Goal: Task Accomplishment & Management: Complete application form

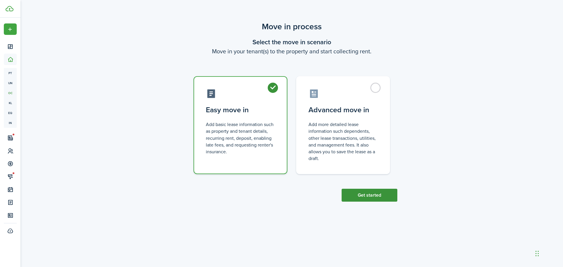
click at [367, 192] on button "Get started" at bounding box center [370, 195] width 56 height 13
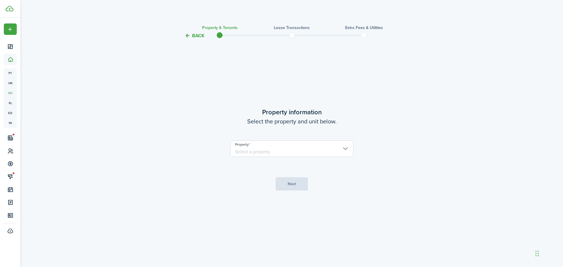
click at [284, 153] on input "Property" at bounding box center [291, 148] width 123 height 16
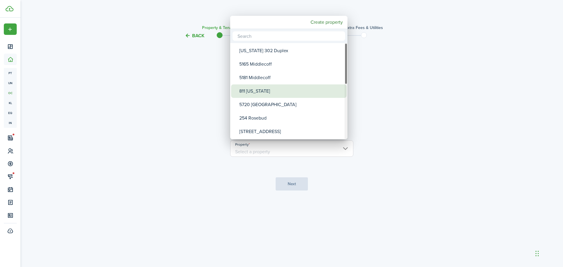
click at [263, 96] on div "811 [US_STATE]" at bounding box center [291, 90] width 104 height 13
type input "811 [US_STATE]"
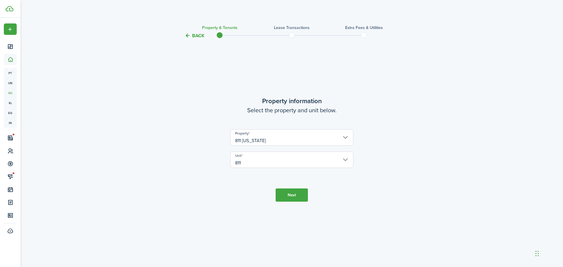
click at [293, 194] on button "Next" at bounding box center [292, 195] width 32 height 13
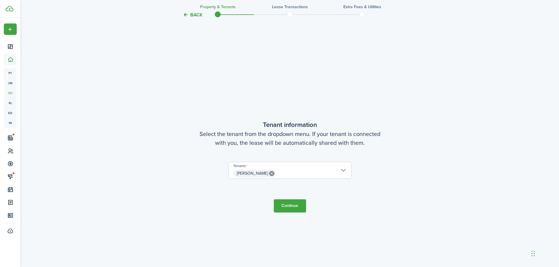
scroll to position [228, 0]
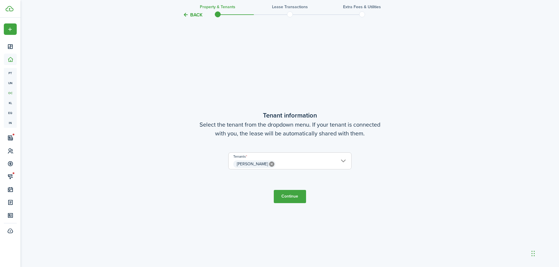
click at [298, 196] on button "Continue" at bounding box center [290, 196] width 32 height 13
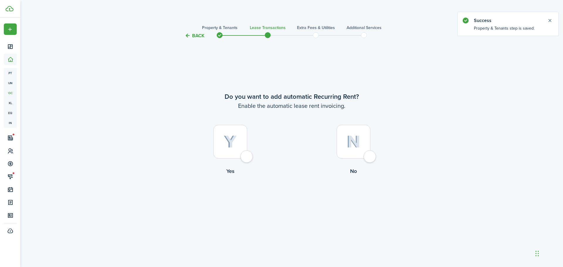
click at [254, 154] on label "Yes" at bounding box center [230, 151] width 123 height 53
radio input "true"
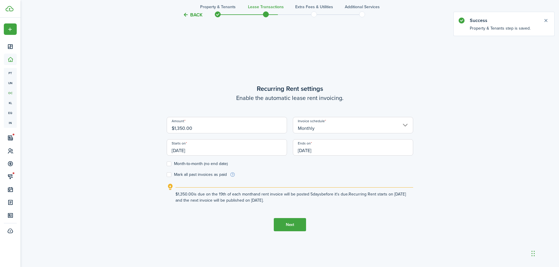
scroll to position [228, 0]
click at [214, 128] on input "$1,350.00" at bounding box center [227, 124] width 120 height 16
type input "$1,300.00"
click at [207, 152] on input "[DATE]" at bounding box center [227, 146] width 120 height 16
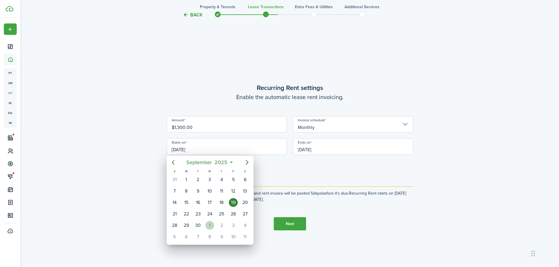
click at [211, 226] on div "1" at bounding box center [209, 225] width 9 height 9
type input "[DATE]"
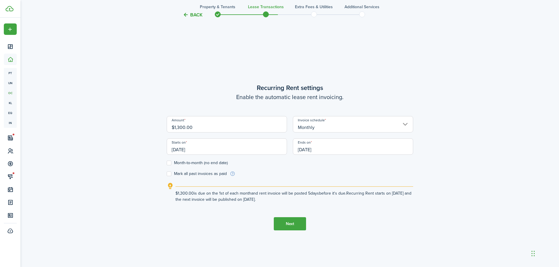
scroll to position [0, 0]
click at [315, 147] on input "[DATE]" at bounding box center [353, 146] width 120 height 16
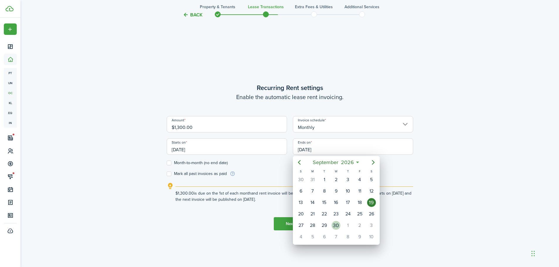
click at [338, 229] on div "30" at bounding box center [335, 225] width 9 height 9
type input "[DATE]"
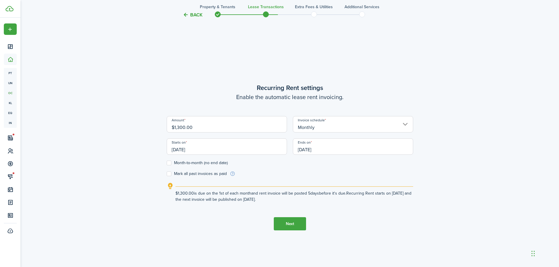
click at [290, 219] on button "Next" at bounding box center [290, 223] width 32 height 13
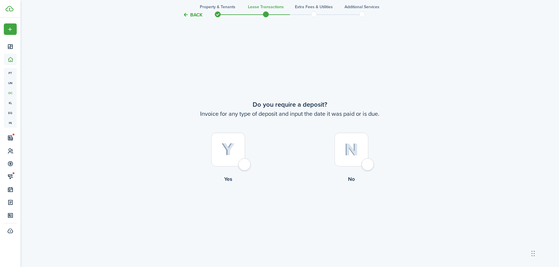
click at [245, 160] on div at bounding box center [228, 150] width 34 height 34
radio input "true"
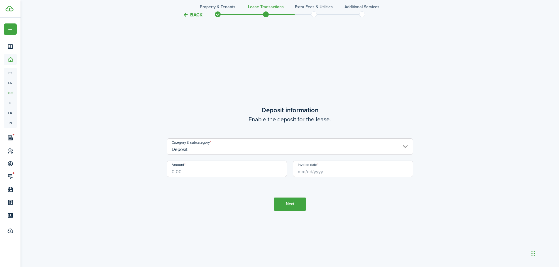
scroll to position [762, 0]
click at [214, 167] on input "Amount" at bounding box center [227, 168] width 120 height 16
click at [322, 169] on input "Invoice date" at bounding box center [353, 168] width 120 height 16
type input "$1,300.00"
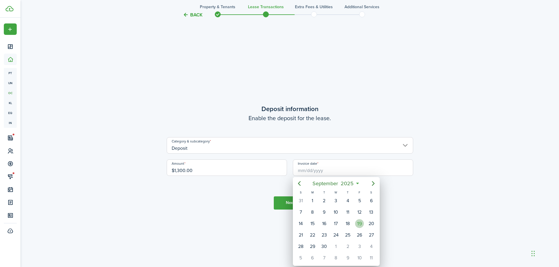
click at [355, 225] on div "19" at bounding box center [359, 223] width 9 height 9
type input "[DATE]"
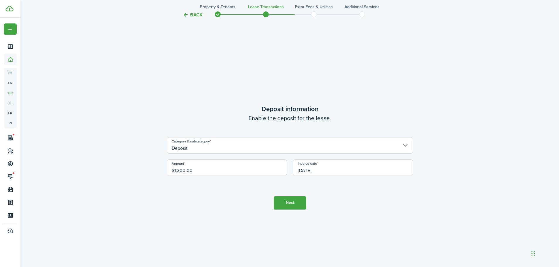
click at [300, 215] on tc-wizard-step "Deposit information Enable the deposit for the lease. Category & subcategory De…" at bounding box center [290, 156] width 246 height 267
click at [297, 207] on button "Next" at bounding box center [290, 203] width 32 height 13
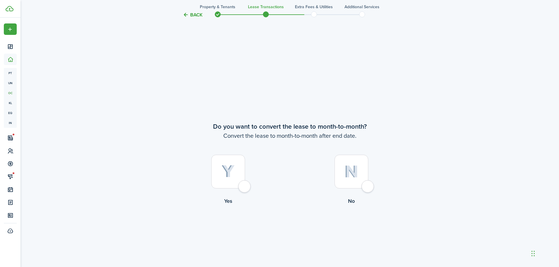
scroll to position [1029, 0]
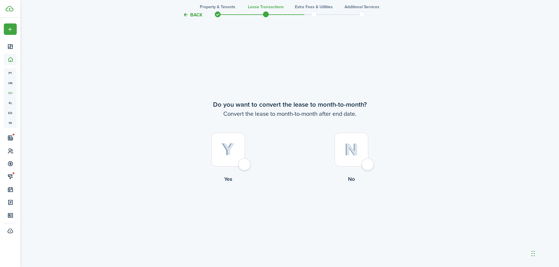
click at [245, 162] on div at bounding box center [228, 150] width 34 height 34
radio input "true"
click at [287, 202] on button "Continue" at bounding box center [290, 207] width 32 height 13
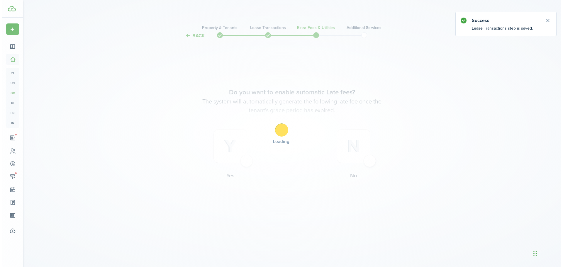
scroll to position [0, 0]
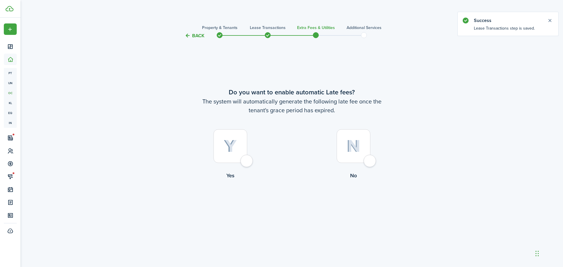
click at [247, 163] on div at bounding box center [231, 146] width 34 height 34
radio input "true"
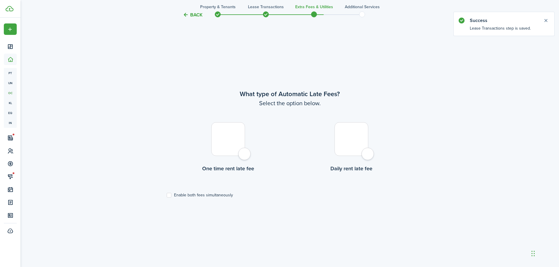
scroll to position [228, 0]
click at [218, 192] on label "Enable both fees simultaneously" at bounding box center [200, 194] width 66 height 5
click at [167, 195] on input "Enable both fees simultaneously" at bounding box center [166, 195] width 0 height 0
checkbox input "true"
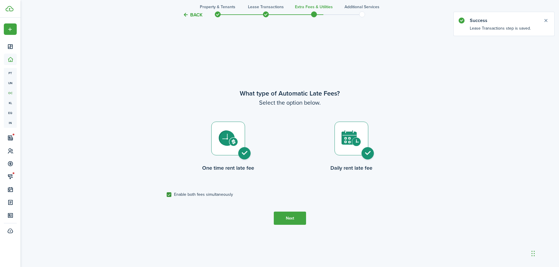
click at [291, 221] on button "Next" at bounding box center [290, 218] width 32 height 13
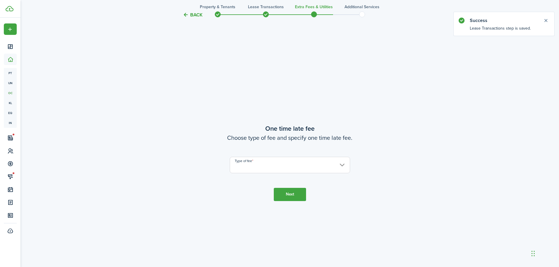
scroll to position [495, 0]
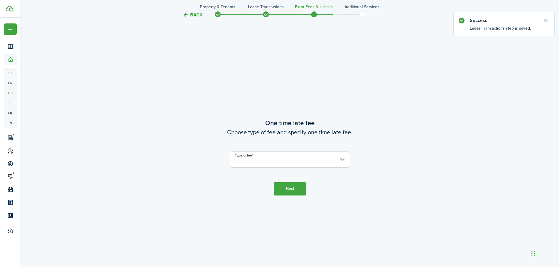
click at [263, 168] on tc-wizard-step "One time late fee Choose type of fee and specify one time late fee. Type of fee…" at bounding box center [290, 156] width 246 height 267
drag, startPoint x: 263, startPoint y: 168, endPoint x: 259, endPoint y: 163, distance: 6.8
click at [264, 167] on tc-wizard-step "One time late fee Choose type of fee and specify one time late fee. Type of fee…" at bounding box center [290, 156] width 246 height 267
click at [259, 162] on input "Type of fee" at bounding box center [290, 159] width 120 height 16
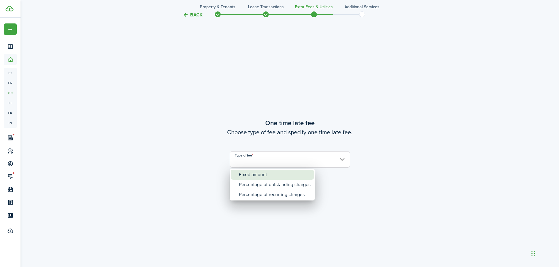
click at [262, 171] on div "Fixed amount" at bounding box center [275, 175] width 72 height 10
type input "Fixed amount"
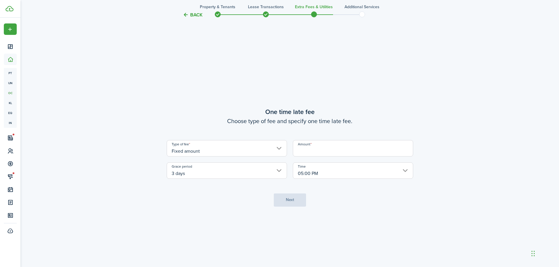
drag, startPoint x: 293, startPoint y: 154, endPoint x: 298, endPoint y: 152, distance: 5.3
click at [294, 153] on input "Amount" at bounding box center [353, 148] width 120 height 16
type input "$75.00"
click at [289, 200] on button "Next" at bounding box center [290, 200] width 32 height 13
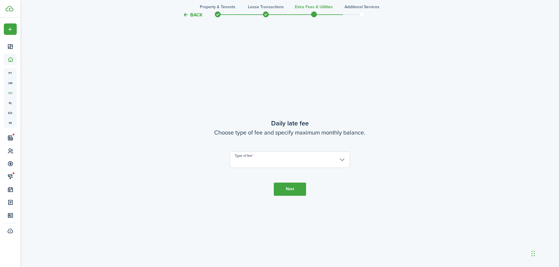
scroll to position [762, 0]
click at [282, 160] on input "Type of fee" at bounding box center [290, 159] width 120 height 16
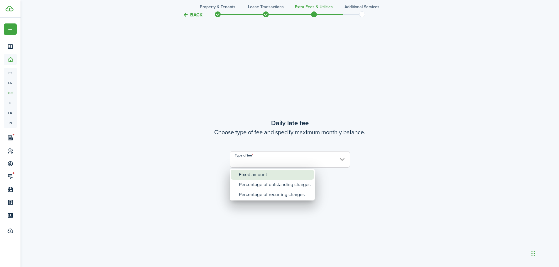
click at [283, 174] on div "Fixed amount" at bounding box center [275, 175] width 72 height 10
type input "Fixed amount"
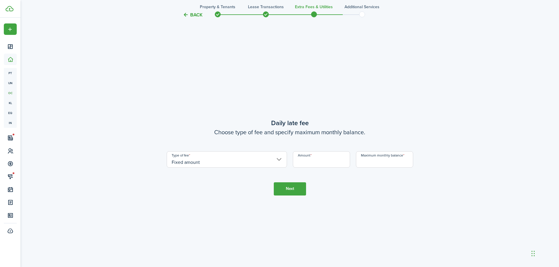
click at [303, 164] on input "Amount" at bounding box center [321, 159] width 57 height 16
type input "$25.00"
click at [365, 164] on input "Maximum monthly balance" at bounding box center [384, 159] width 57 height 16
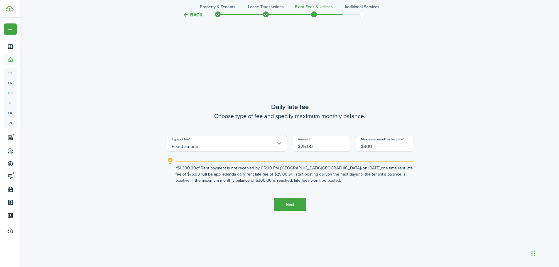
type input "$300.00"
click at [305, 205] on button "Next" at bounding box center [290, 204] width 32 height 13
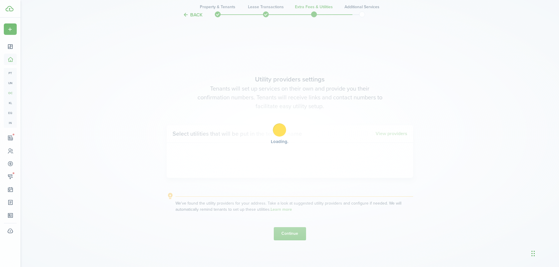
scroll to position [1029, 0]
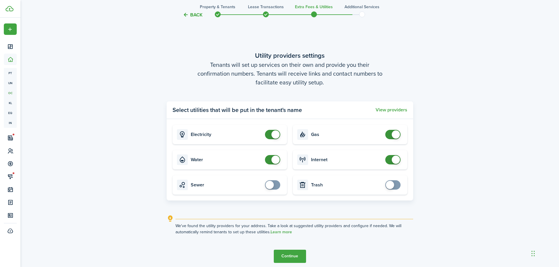
click at [295, 253] on button "Continue" at bounding box center [290, 256] width 32 height 13
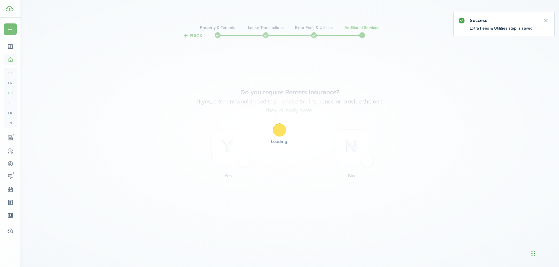
scroll to position [0, 0]
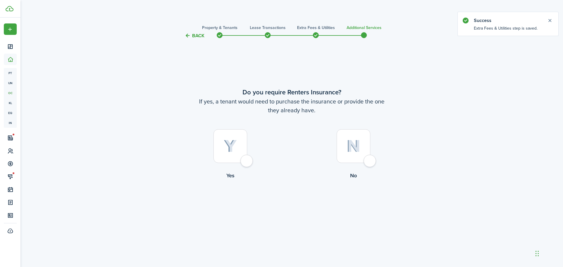
click at [346, 158] on div at bounding box center [354, 146] width 34 height 34
radio input "true"
click at [298, 204] on button "Complete move in" at bounding box center [291, 203] width 43 height 13
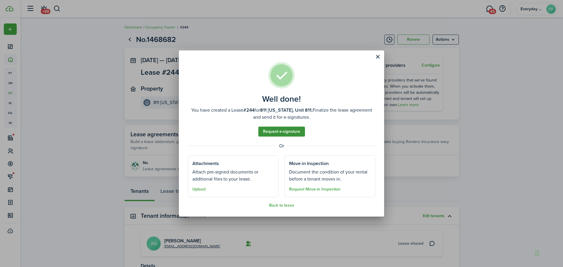
click at [281, 133] on link "Request e-signature" at bounding box center [281, 132] width 47 height 10
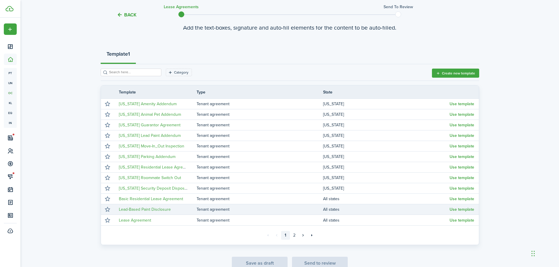
scroll to position [59, 0]
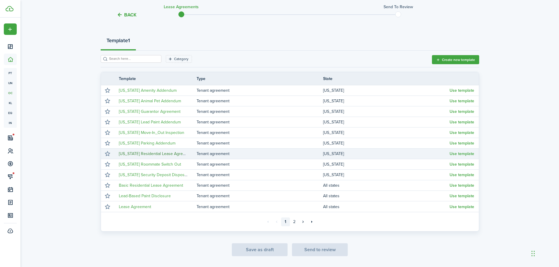
click at [167, 153] on link "[US_STATE] Residential Lease Agreement" at bounding box center [156, 154] width 75 height 6
click at [455, 153] on button "Use template" at bounding box center [461, 154] width 25 height 5
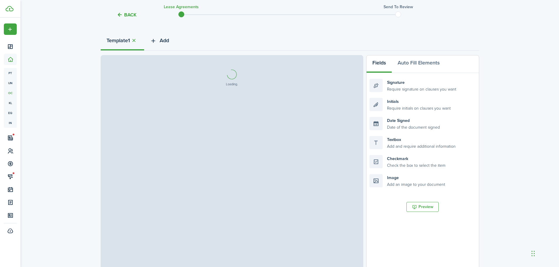
click at [165, 43] on span "Add" at bounding box center [164, 41] width 9 height 8
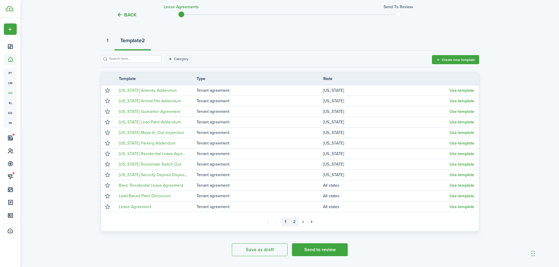
click at [297, 223] on link "2" at bounding box center [294, 222] width 9 height 9
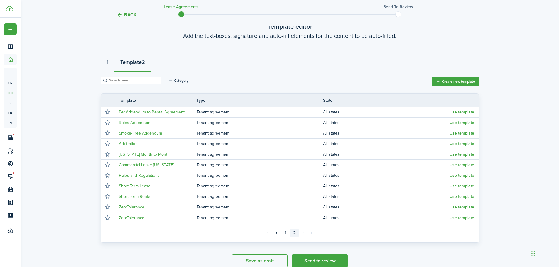
scroll to position [59, 0]
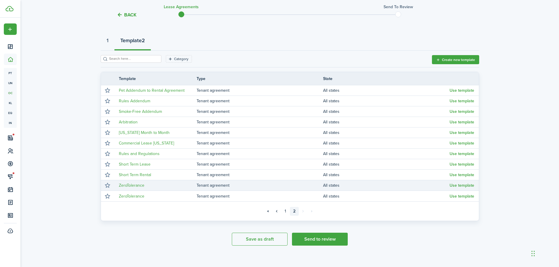
click at [149, 185] on td "ZeroTolerance" at bounding box center [155, 186] width 82 height 8
click at [463, 185] on button "Use template" at bounding box center [461, 185] width 25 height 5
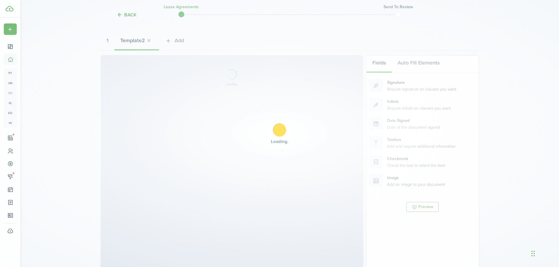
select select "fit"
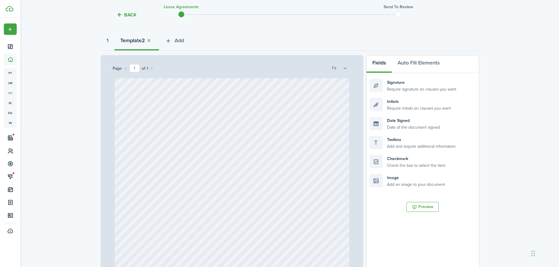
select select "fit"
click at [179, 43] on span "Add" at bounding box center [179, 41] width 9 height 8
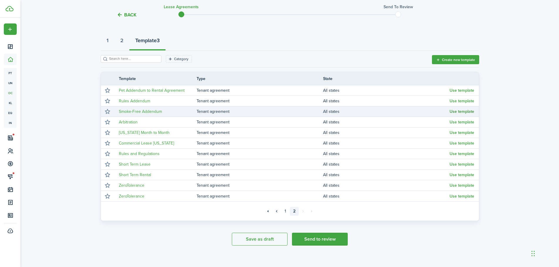
click at [469, 110] on button "Use template" at bounding box center [461, 111] width 25 height 5
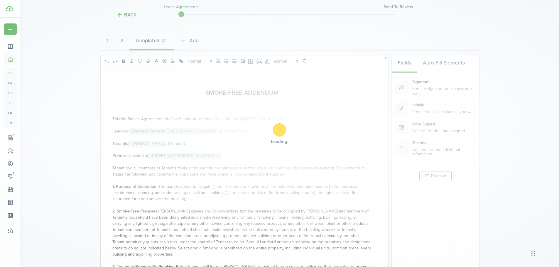
select select "fit"
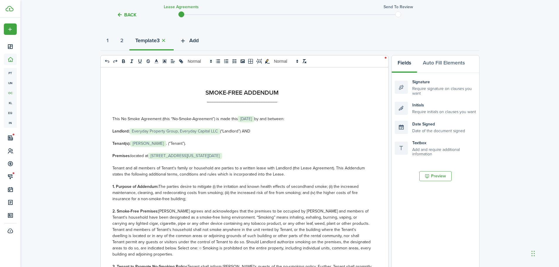
click at [195, 42] on span "Add" at bounding box center [193, 41] width 9 height 8
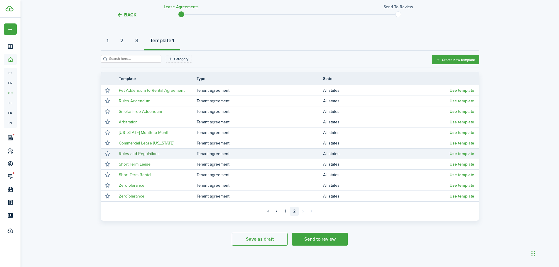
click at [147, 152] on link "Rules and Regulations" at bounding box center [139, 154] width 41 height 6
click at [467, 153] on button "Use template" at bounding box center [461, 154] width 25 height 5
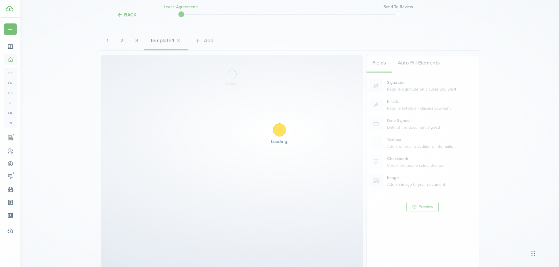
select select "fit"
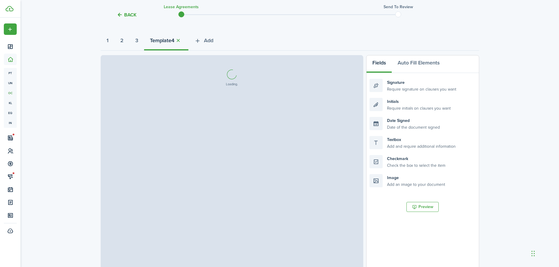
select select "fit"
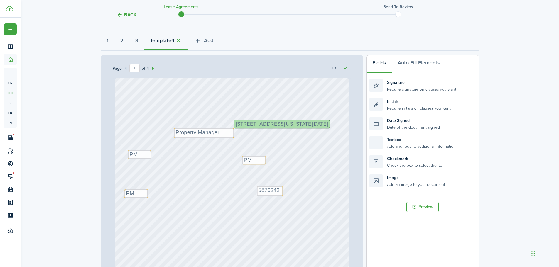
select select "fit"
click at [213, 44] on span "Add" at bounding box center [208, 41] width 9 height 8
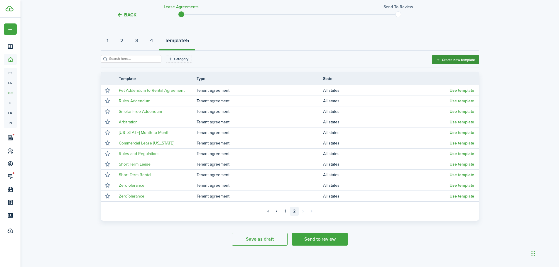
click at [445, 57] on button "Create new template" at bounding box center [455, 59] width 47 height 9
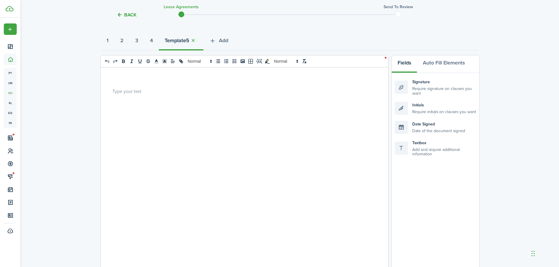
select select "fit"
click at [203, 98] on div at bounding box center [242, 182] width 283 height 230
select select "fit"
click at [165, 162] on div at bounding box center [242, 182] width 283 height 230
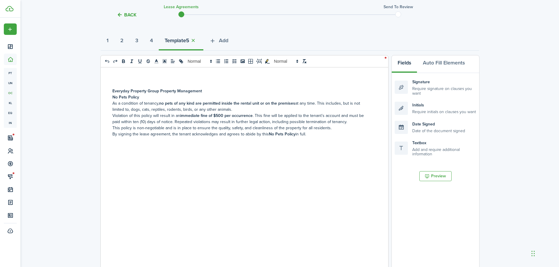
drag, startPoint x: 167, startPoint y: 101, endPoint x: 160, endPoint y: 96, distance: 8.1
click at [167, 101] on strong "no pets of any kind are permitted inside the rental unit or on the premises" at bounding box center [227, 103] width 136 height 6
click at [160, 96] on p "No Pets Policy" at bounding box center [242, 97] width 260 height 6
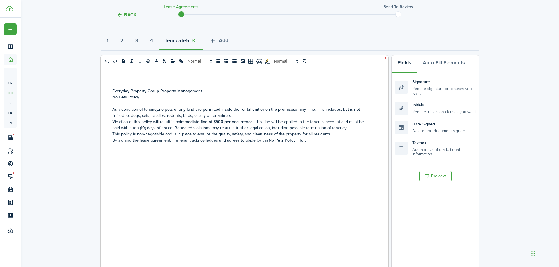
click at [248, 113] on p "As a condition of tenancy, no pets of any kind are permitted inside the rental …" at bounding box center [242, 112] width 260 height 12
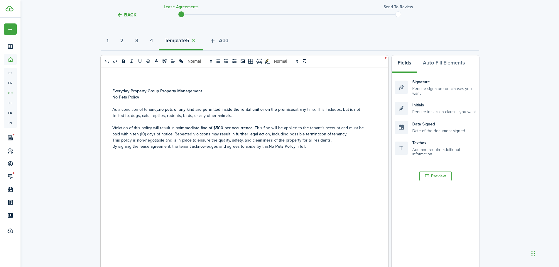
click at [342, 137] on p "Violation of this policy will result in an immediate fine of $500 per occurrenc…" at bounding box center [242, 131] width 260 height 12
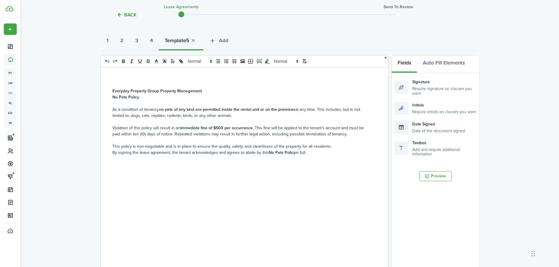
click at [335, 145] on p "This policy is non-negotiable and is in place to ensure the quality, safety, an…" at bounding box center [242, 146] width 260 height 6
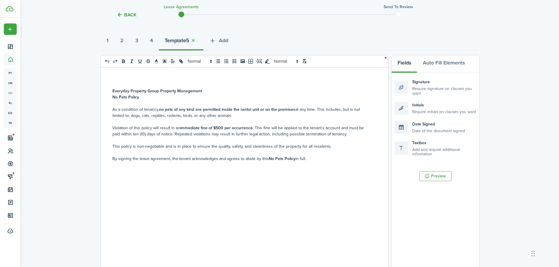
click at [326, 156] on p "By signing the lease agreement, the tenant acknowledges and agrees to abide by …" at bounding box center [242, 159] width 260 height 6
click at [297, 138] on p at bounding box center [242, 140] width 260 height 6
click at [148, 90] on strong "Everyday Property Group Property Management" at bounding box center [156, 91] width 89 height 6
click at [175, 62] on icon at bounding box center [172, 61] width 5 height 5
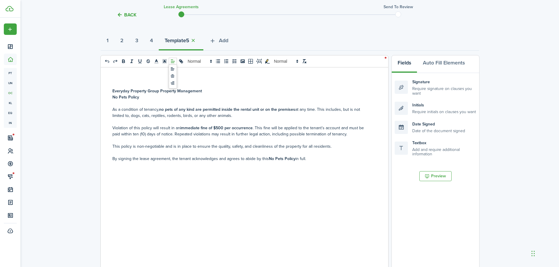
click at [175, 61] on line at bounding box center [173, 61] width 4 height 0
click at [211, 62] on polygon at bounding box center [210, 62] width 1 height 1
click at [163, 93] on strong "Everyday Property Group Property Management" at bounding box center [156, 91] width 89 height 6
click at [171, 63] on line at bounding box center [172, 63] width 3 height 0
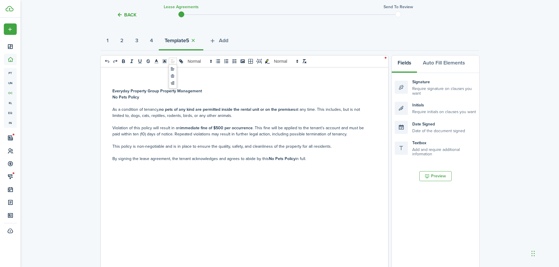
click at [174, 74] on icon at bounding box center [172, 76] width 5 height 5
click at [133, 99] on strong "No Pets Policy" at bounding box center [125, 97] width 27 height 6
click at [172, 62] on icon at bounding box center [172, 61] width 5 height 5
click at [175, 75] on span at bounding box center [172, 76] width 7 height 7
click at [342, 133] on p "Violation of this policy will result in an immediate fine of $500 per occurrenc…" at bounding box center [242, 131] width 260 height 12
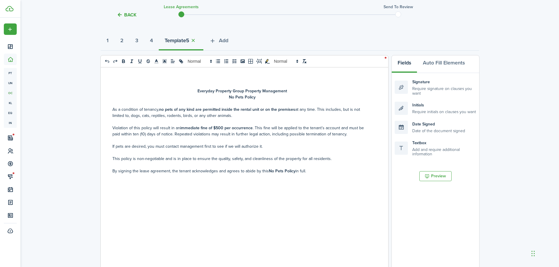
click at [312, 183] on div "Everyday Property Group Property Management No Pets Policy As a condition of te…" at bounding box center [242, 182] width 283 height 230
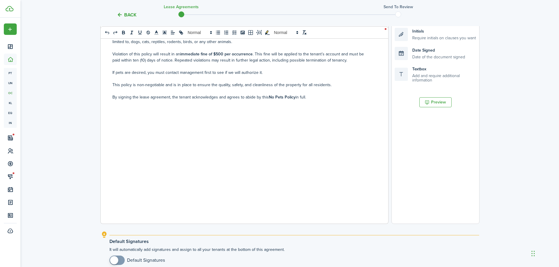
scroll to position [189, 0]
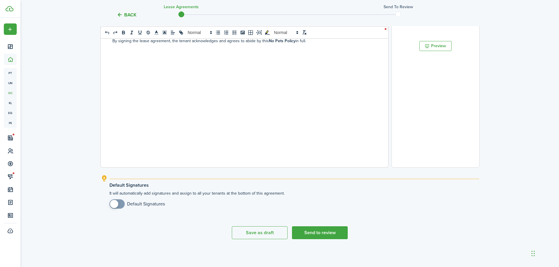
drag, startPoint x: 123, startPoint y: 203, endPoint x: 139, endPoint y: 203, distance: 16.1
checkbox input "true"
click at [120, 203] on span at bounding box center [117, 203] width 6 height 9
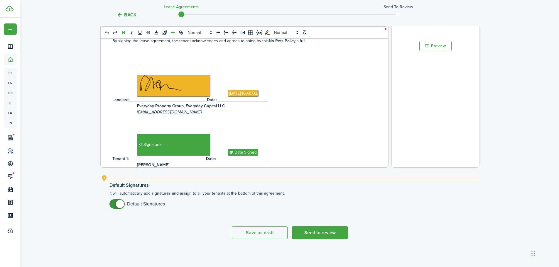
scroll to position [0, 0]
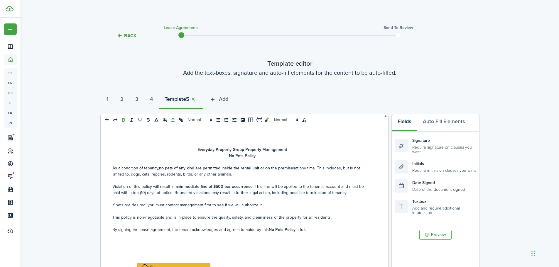
click at [114, 103] on button "1" at bounding box center [108, 101] width 14 height 18
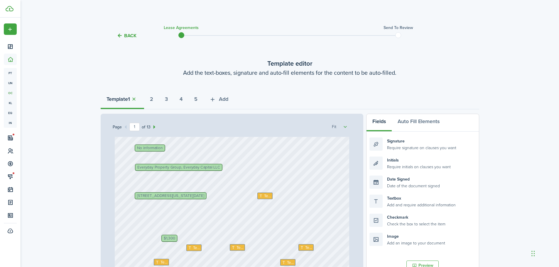
scroll to position [88, 0]
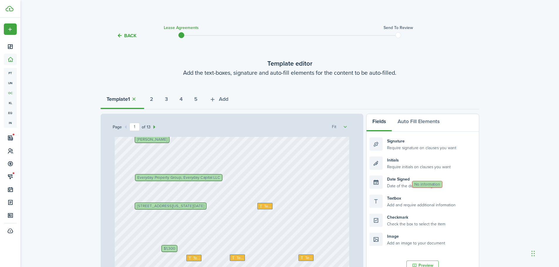
drag, startPoint x: 153, startPoint y: 158, endPoint x: 432, endPoint y: 184, distance: 280.2
click at [142, 159] on div "Everyday Property Group, Everyday Capital LLC Text [DATE] No information [STREE…" at bounding box center [232, 203] width 234 height 309
click at [143, 160] on div "Everyday Property Group, Everyday Capital LLC Text [DATE] No information [STREE…" at bounding box center [232, 203] width 234 height 309
drag, startPoint x: 399, startPoint y: 198, endPoint x: 184, endPoint y: 155, distance: 218.7
click at [184, 155] on div "Page 1 of 13 50% 75% 100% 150% 200% Fit Everyday Property Group, Everyday Capit…" at bounding box center [290, 235] width 378 height 243
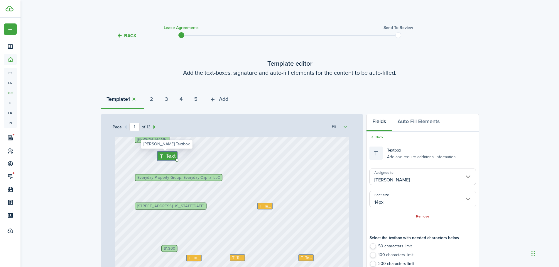
click at [399, 177] on input "[PERSON_NAME]" at bounding box center [422, 177] width 106 height 16
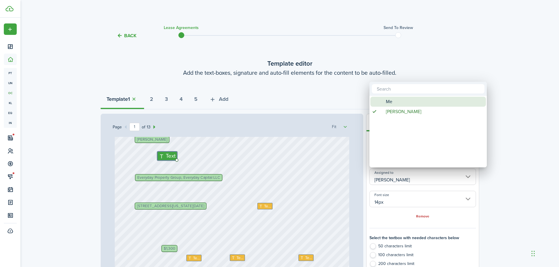
click at [390, 102] on span "Me" at bounding box center [389, 102] width 6 height 10
type input "Me"
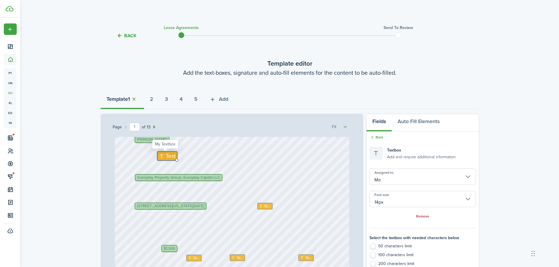
click at [166, 157] on span "Text" at bounding box center [171, 156] width 10 height 8
click at [177, 155] on textarea "[PERSON_NAME] and [PERSON_NAME] (children" at bounding box center [205, 156] width 97 height 8
click at [164, 155] on textarea "[PERSON_NAME] and [PERSON_NAME] (children" at bounding box center [205, 156] width 97 height 8
click at [249, 155] on textarea "[PERSON_NAME] and [PERSON_NAME] (children" at bounding box center [205, 156] width 97 height 8
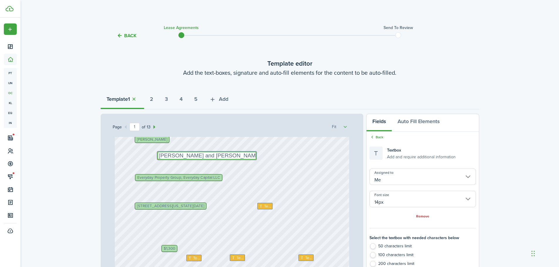
type textarea "[PERSON_NAME] and [PERSON_NAME] (children)"
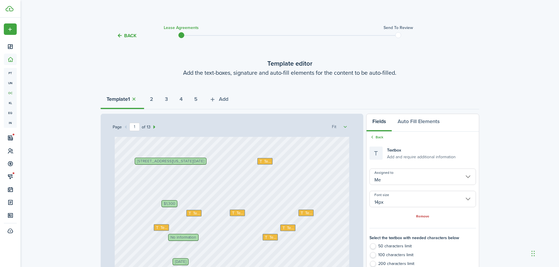
scroll to position [147, 0]
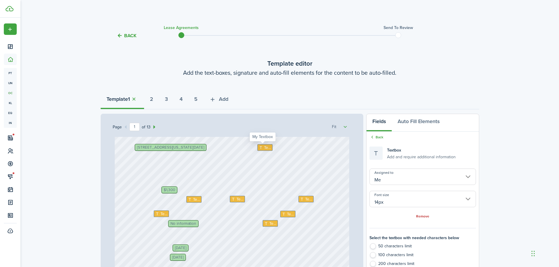
click at [264, 147] on span "Text" at bounding box center [267, 148] width 7 height 6
type input "10px"
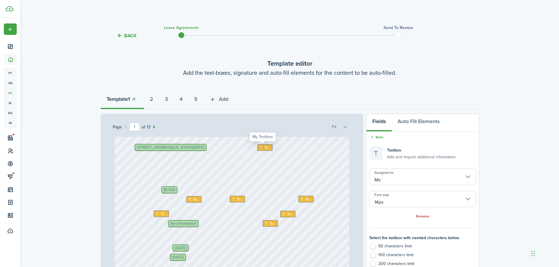
type input "10px"
click at [264, 147] on span "Text" at bounding box center [267, 148] width 7 height 6
type textarea "[DATE] Tx"
click at [160, 214] on span "Text" at bounding box center [163, 214] width 7 height 6
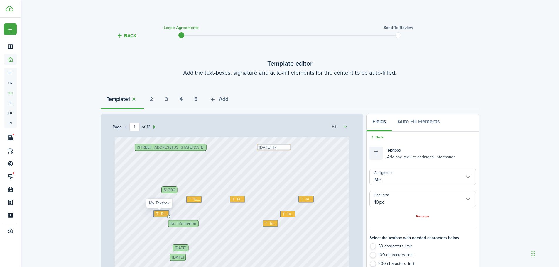
click at [160, 214] on span "Text" at bounding box center [163, 214] width 7 height 6
type textarea "75"
click at [284, 213] on icon at bounding box center [284, 214] width 5 height 4
type textarea "3rd of the month"
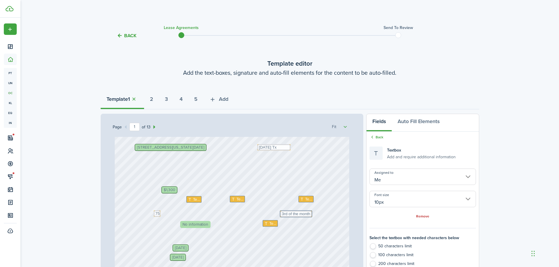
drag, startPoint x: 187, startPoint y: 225, endPoint x: 432, endPoint y: 233, distance: 244.7
click at [351, 245] on div "Everyday Property Group, Everyday Capital LLC Text [DATE] No information [STREE…" at bounding box center [232, 239] width 239 height 205
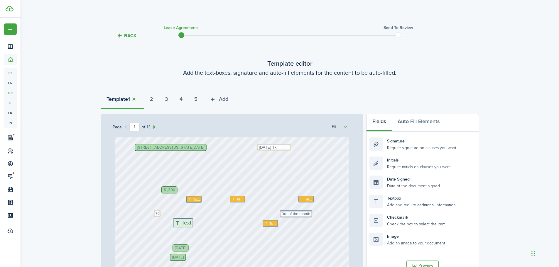
drag, startPoint x: 406, startPoint y: 201, endPoint x: 210, endPoint y: 225, distance: 197.7
click at [210, 225] on div "Page 1 of 13 50% 75% 100% 150% 200% Fit Everyday Property Group, Everyday Capit…" at bounding box center [290, 235] width 378 height 243
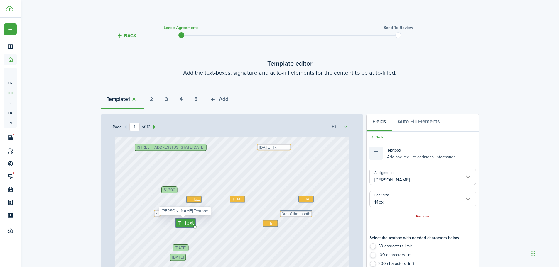
click at [184, 222] on span "Text" at bounding box center [189, 223] width 10 height 8
click at [184, 223] on span "Text" at bounding box center [189, 223] width 10 height 8
type textarea "4"
type textarea "1300"
click at [272, 225] on span "Text" at bounding box center [272, 224] width 7 height 6
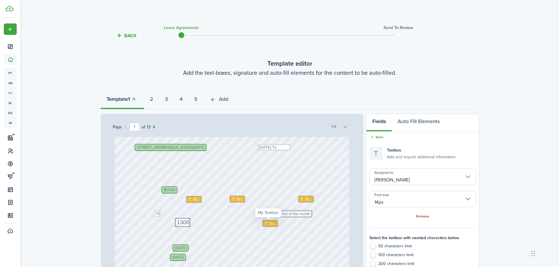
type input "10px"
type input "Me"
type input "10px"
type input "Me"
type input "10px"
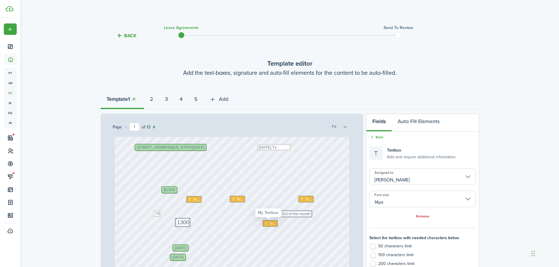
type input "10px"
type input "Me"
type input "10px"
click at [272, 225] on span "Text" at bounding box center [272, 224] width 7 height 6
type textarea "n/a"
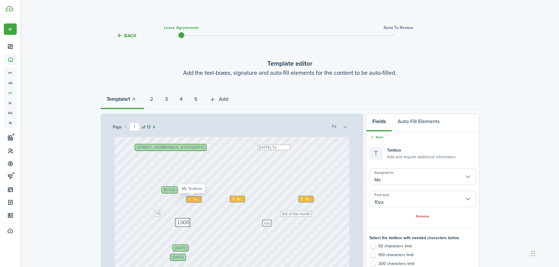
click at [196, 201] on span "Text" at bounding box center [196, 200] width 7 height 6
type textarea "n/a"
click at [223, 194] on div "Everyday Property Group, Everyday Capital LLC Text n/a [DATE] [STREET_ADDRESS][…" at bounding box center [232, 144] width 234 height 309
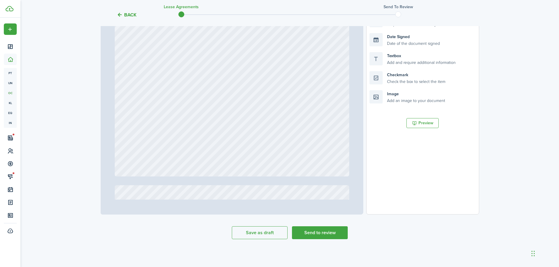
scroll to position [2464, 0]
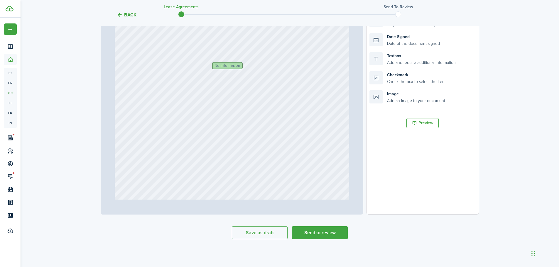
type input "8"
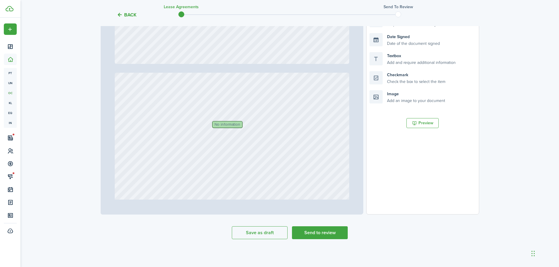
click at [223, 123] on span "No information" at bounding box center [227, 125] width 26 height 4
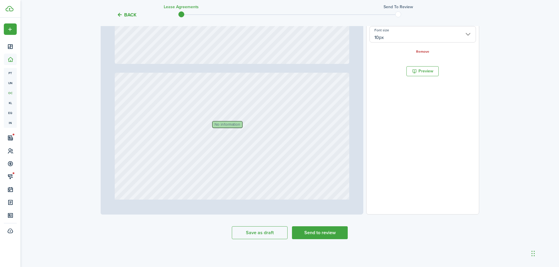
click at [223, 123] on span "No information" at bounding box center [227, 125] width 26 height 4
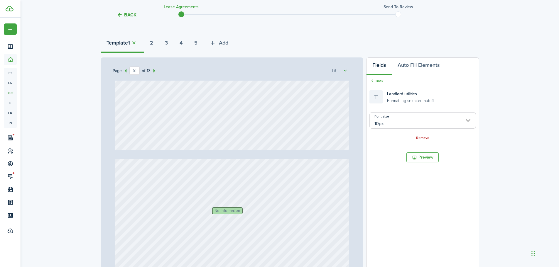
scroll to position [55, 0]
drag, startPoint x: 218, startPoint y: 213, endPoint x: 433, endPoint y: 220, distance: 215.4
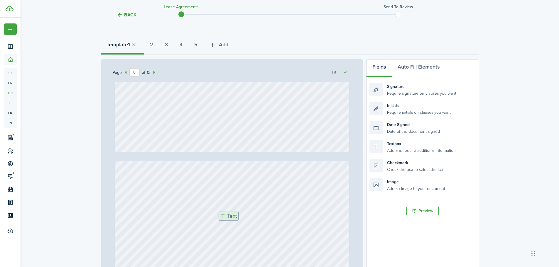
drag, startPoint x: 402, startPoint y: 143, endPoint x: 325, endPoint y: 178, distance: 84.4
click at [250, 213] on div "Page 8 of 13 50% 75% 100% 150% 200% Fit Everyday Property Group, Everyday Capit…" at bounding box center [290, 180] width 378 height 243
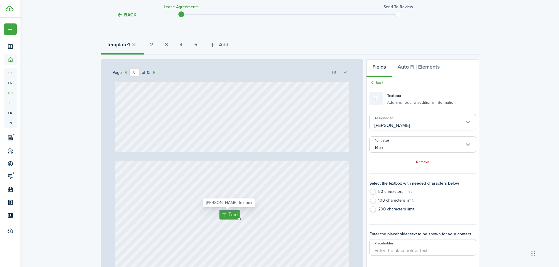
click at [426, 129] on input "[PERSON_NAME]" at bounding box center [422, 122] width 106 height 16
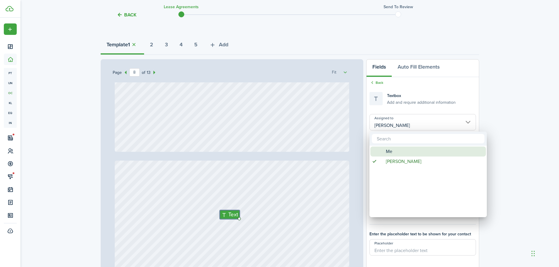
click at [402, 155] on div "Me" at bounding box center [430, 152] width 104 height 10
type input "Me"
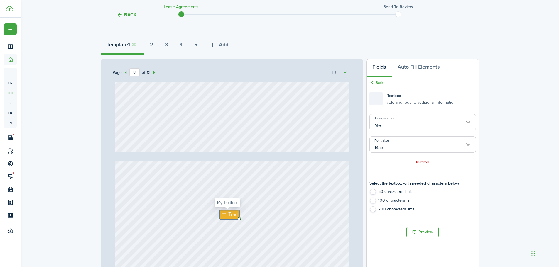
click at [224, 217] on icon at bounding box center [224, 215] width 7 height 6
type textarea "pest control and trash"
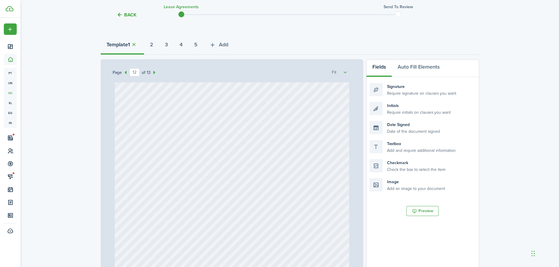
scroll to position [3608, 0]
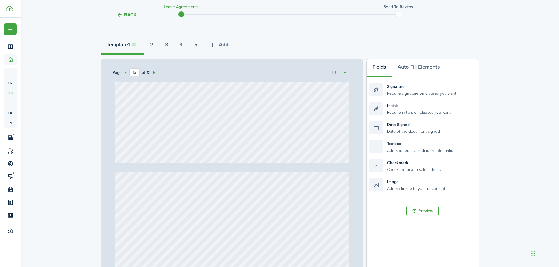
type input "13"
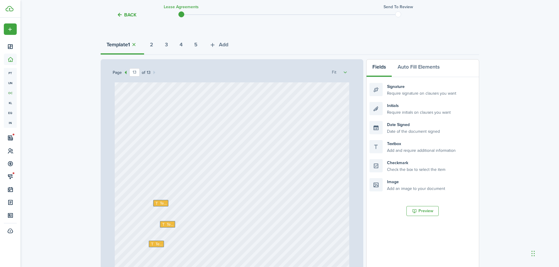
scroll to position [3872, 0]
type textarea "pest control and trash"
click at [160, 148] on span "Text" at bounding box center [163, 151] width 7 height 6
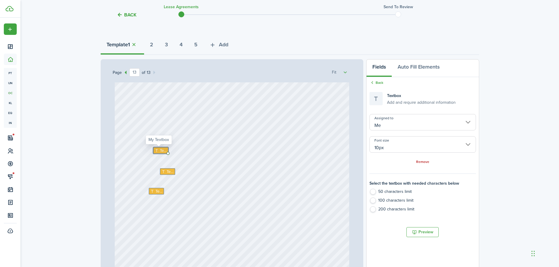
click at [160, 148] on span "Text" at bounding box center [163, 151] width 7 height 6
type textarea "Everyday Capital"
click at [167, 173] on span "Text" at bounding box center [170, 172] width 7 height 6
type textarea "3615876242"
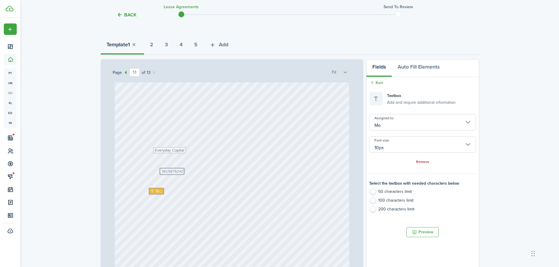
click at [155, 189] on span "Text" at bounding box center [158, 192] width 7 height 6
type textarea "[STREET_ADDRESS][DATE]"
click at [156, 40] on button "2" at bounding box center [151, 46] width 15 height 18
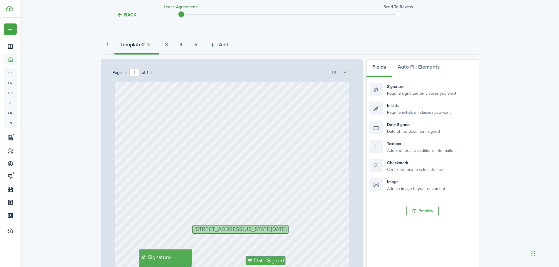
scroll to position [105, 0]
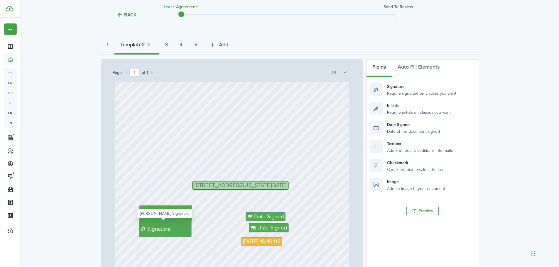
drag, startPoint x: 175, startPoint y: 233, endPoint x: 435, endPoint y: 235, distance: 259.9
click at [435, 235] on div "Page 1 of 1 50% 75% 100% 150% 200% Fit Signature [STREET_ADDRESS][US_STATE][DAT…" at bounding box center [290, 180] width 378 height 243
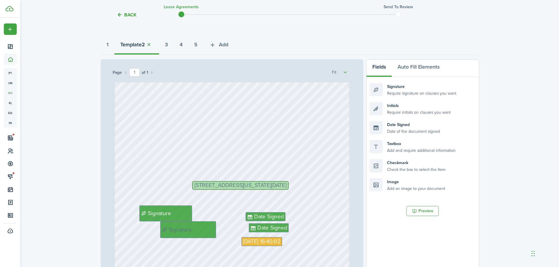
drag, startPoint x: 202, startPoint y: 231, endPoint x: 484, endPoint y: 229, distance: 282.2
click at [351, 231] on div "Signature [STREET_ADDRESS][US_STATE][DATE] Date Signed [DATE] 16:40:02 Signatur…" at bounding box center [232, 184] width 239 height 205
drag, startPoint x: 272, startPoint y: 229, endPoint x: 421, endPoint y: 200, distance: 151.6
click at [351, 229] on div "Signature [STREET_ADDRESS][US_STATE][DATE] Date Signed [DATE] 16:40:02 Date Sig…" at bounding box center [232, 184] width 239 height 205
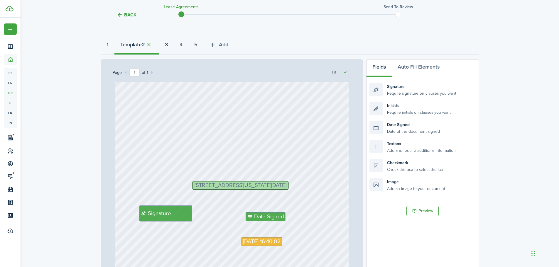
click at [172, 43] on button "3" at bounding box center [166, 46] width 15 height 18
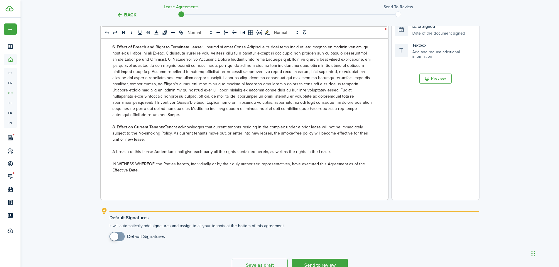
scroll to position [189, 0]
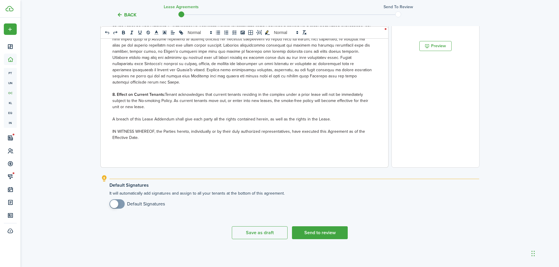
click at [250, 148] on div "SMOKE-FREE ADDENDUM ______________________________ This No Smoke Agreement (thi…" at bounding box center [242, 52] width 283 height 230
checkbox input "true"
click at [118, 207] on span at bounding box center [117, 203] width 6 height 9
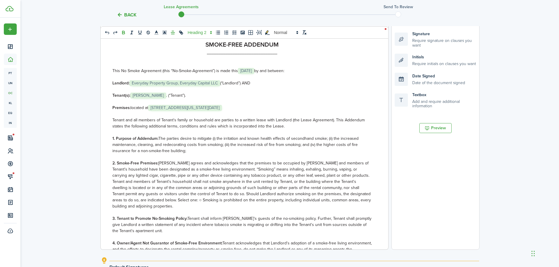
scroll to position [0, 0]
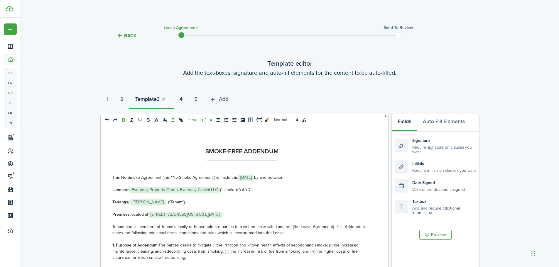
click at [180, 97] on button "4" at bounding box center [181, 101] width 15 height 18
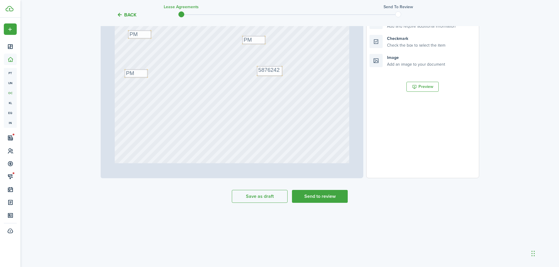
scroll to position [143, 0]
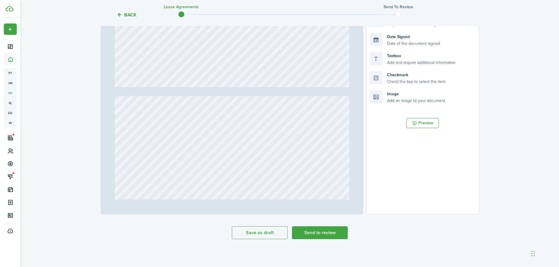
type input "4"
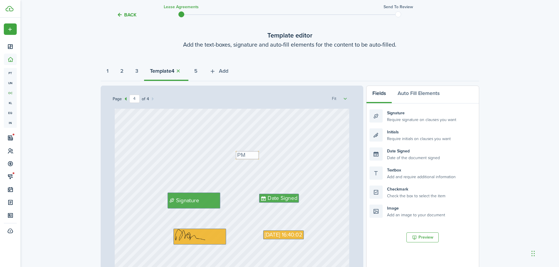
scroll to position [0, 0]
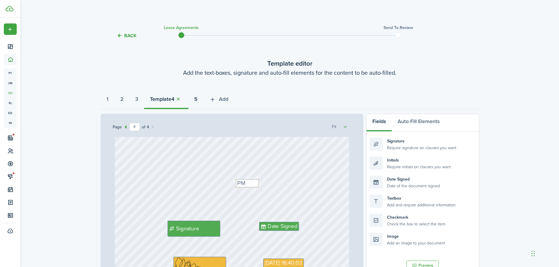
click at [197, 99] on strong "5" at bounding box center [195, 99] width 3 height 8
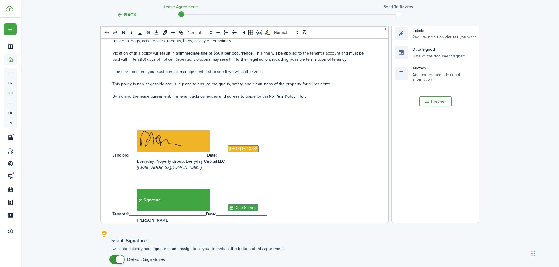
scroll to position [189, 0]
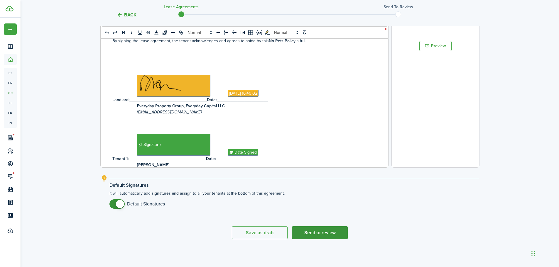
click at [302, 233] on button "Send to review" at bounding box center [320, 232] width 56 height 13
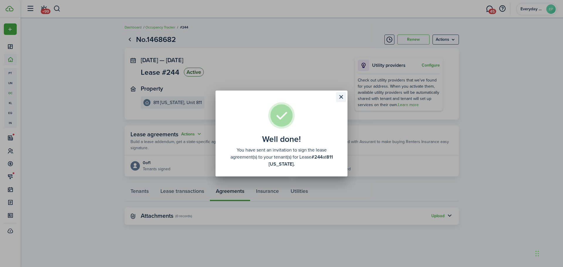
click at [339, 97] on button "Close modal" at bounding box center [341, 97] width 10 height 10
